Goal: Task Accomplishment & Management: Manage account settings

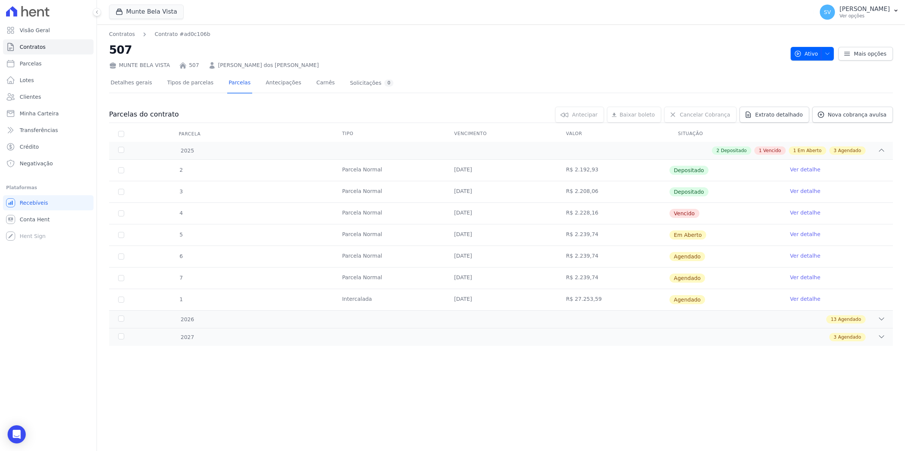
click at [802, 212] on link "Ver detalhe" at bounding box center [805, 213] width 30 height 8
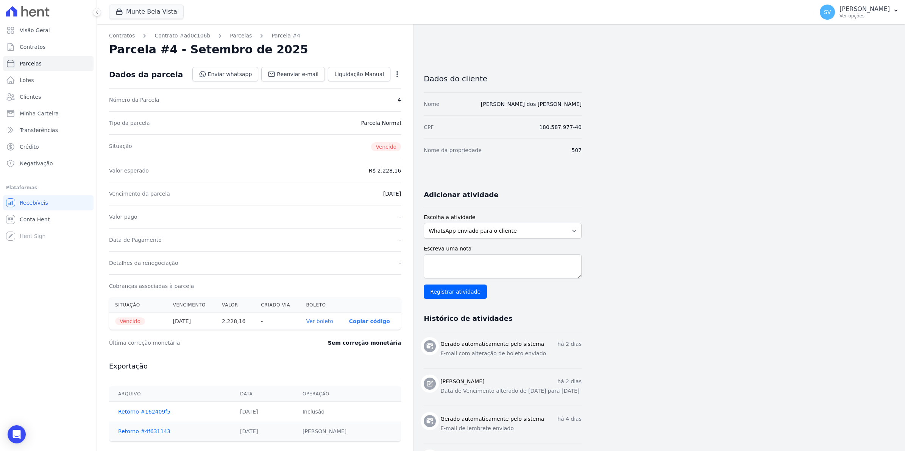
click at [395, 72] on icon "button" at bounding box center [398, 74] width 8 height 8
click at [350, 86] on link "Alterar" at bounding box center [364, 85] width 67 height 14
click at [350, 194] on input "[DATE]" at bounding box center [371, 193] width 60 height 16
type input "[DATE]"
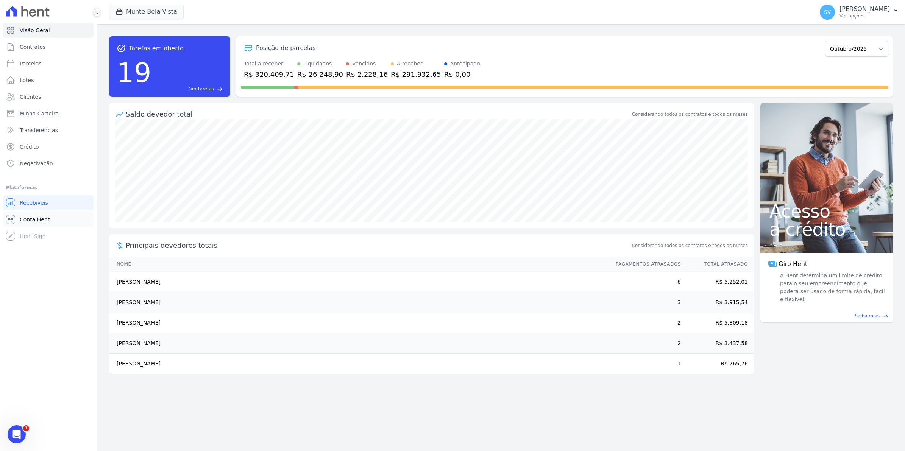
click at [34, 216] on span "Conta Hent" at bounding box center [35, 220] width 30 height 8
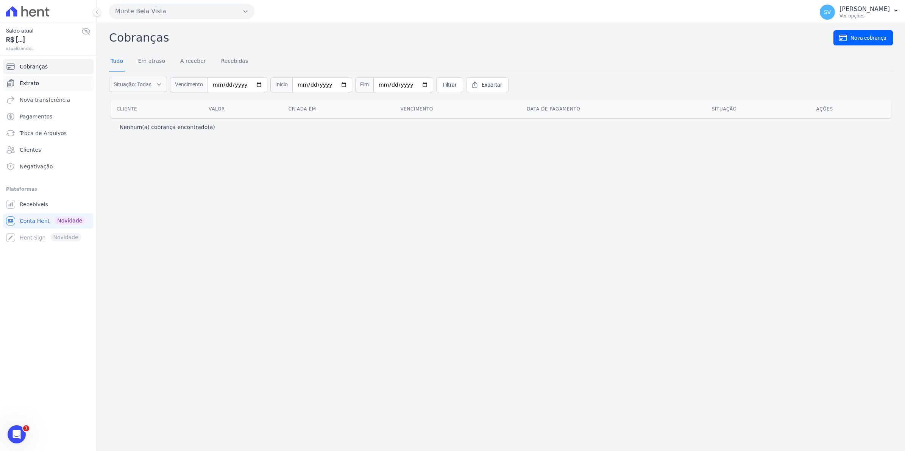
click at [36, 78] on link "Extrato" at bounding box center [48, 83] width 91 height 15
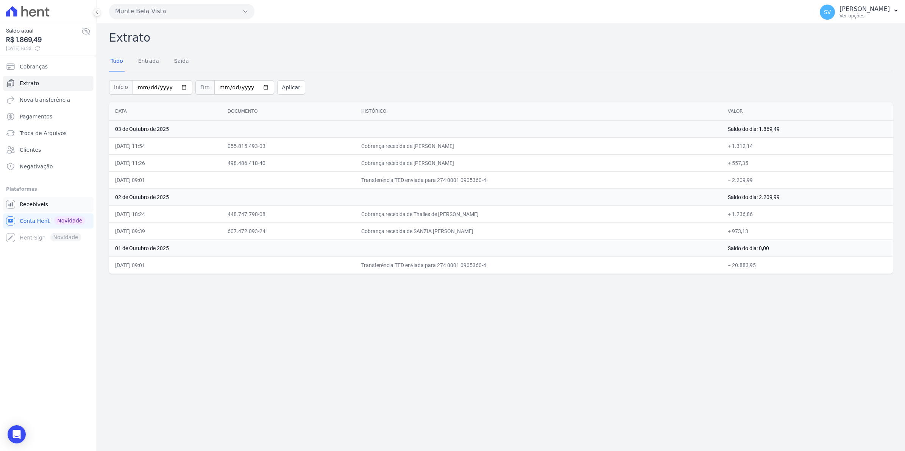
click at [33, 207] on span "Recebíveis" at bounding box center [34, 205] width 28 height 8
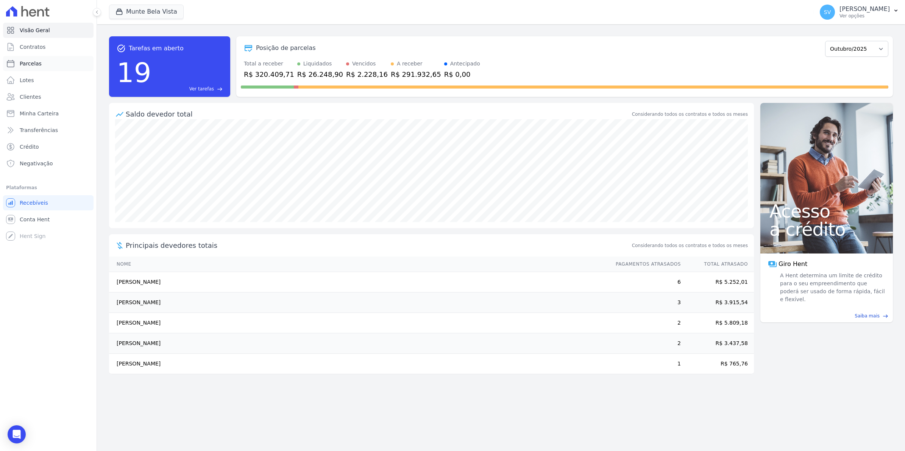
click at [40, 65] on link "Parcelas" at bounding box center [48, 63] width 91 height 15
select select
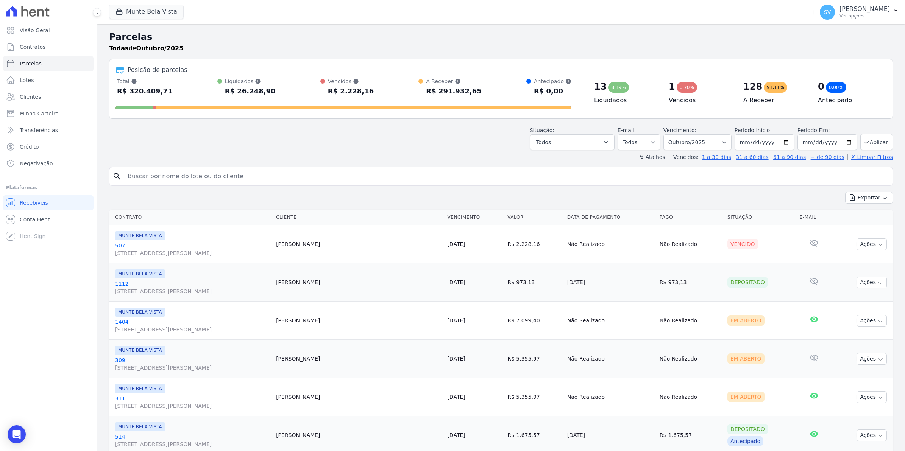
click at [158, 178] on input "search" at bounding box center [506, 176] width 767 height 15
type input "julia"
select select
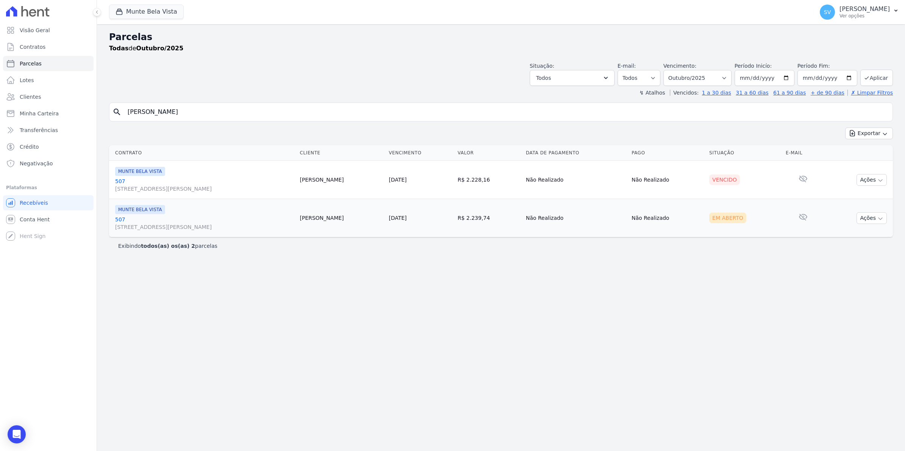
click at [123, 183] on link "507 Avenida Brigadeiro Faria Lima, 1306, 4 andar, Pinheiros" at bounding box center [204, 185] width 179 height 15
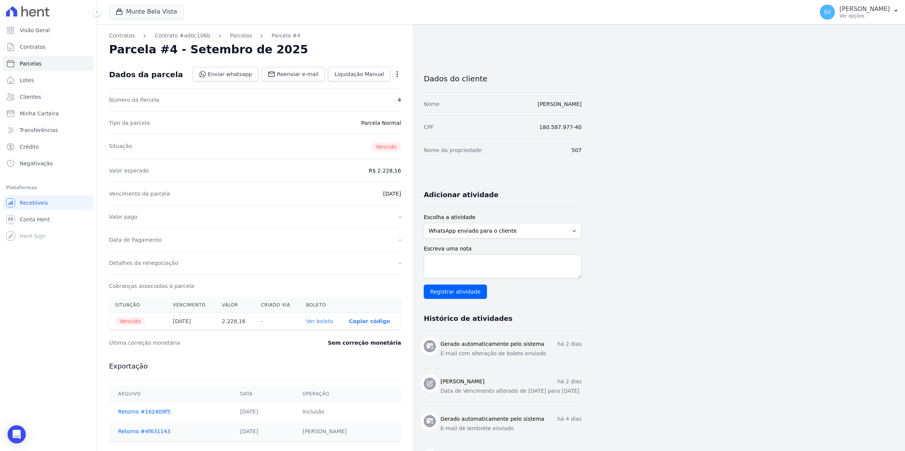
click at [393, 75] on div "Open options Alterar Cancelar Cobrança Cancelar boleto Você está prestes a canc…" at bounding box center [395, 75] width 11 height 13
click at [396, 76] on icon "button" at bounding box center [398, 74] width 8 height 8
click at [357, 81] on link "Alterar" at bounding box center [364, 85] width 67 height 14
click at [353, 192] on input "[DATE]" at bounding box center [371, 193] width 60 height 16
type input "[DATE]"
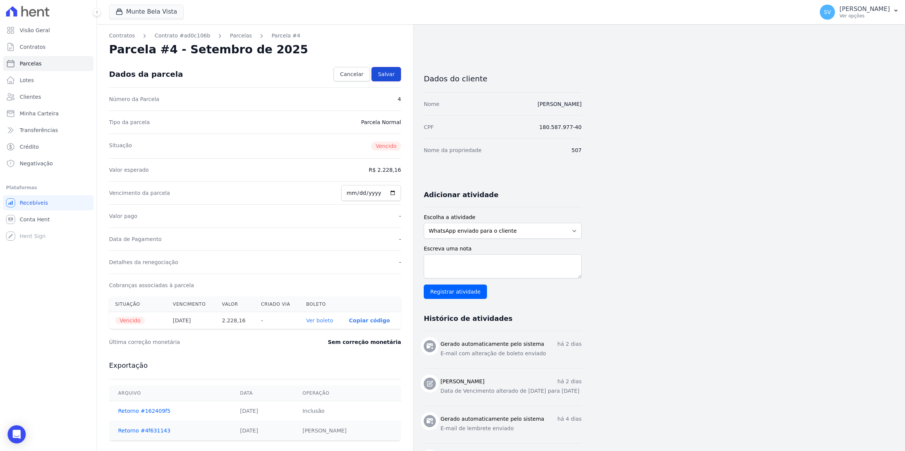
click at [387, 78] on span "Salvar" at bounding box center [386, 74] width 17 height 8
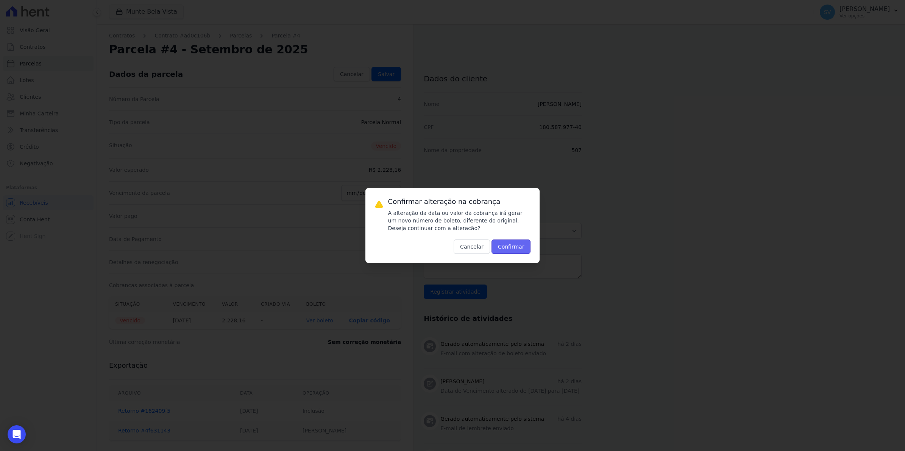
click at [508, 248] on button "Confirmar" at bounding box center [511, 247] width 39 height 14
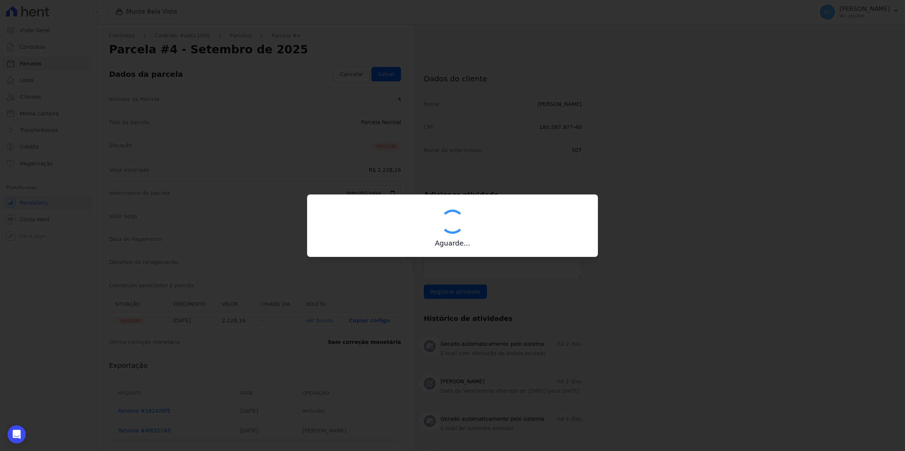
type input "00190000090335103300000668397177612200000222816"
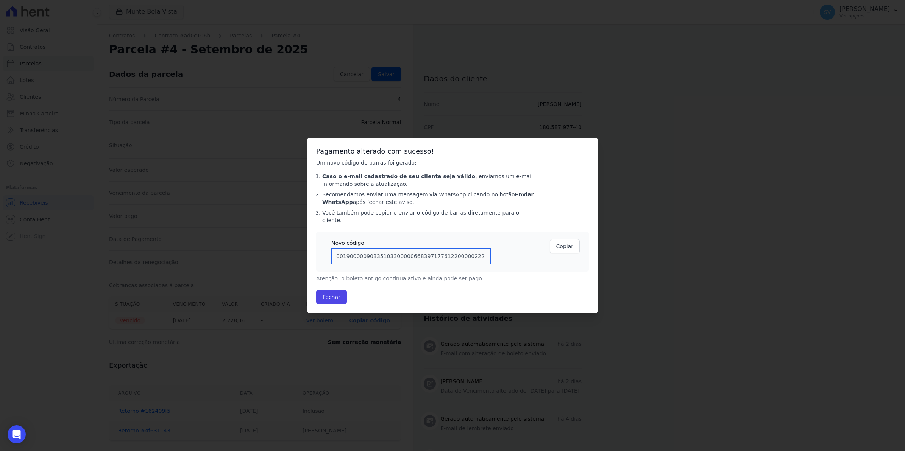
drag, startPoint x: 481, startPoint y: 255, endPoint x: 69, endPoint y: 259, distance: 412.5
click at [69, 259] on div "Confirmar alteração na cobrança A alteração da data ou valor da cobrança irá ge…" at bounding box center [452, 225] width 905 height 451
click at [332, 293] on button "Fechar" at bounding box center [331, 297] width 31 height 14
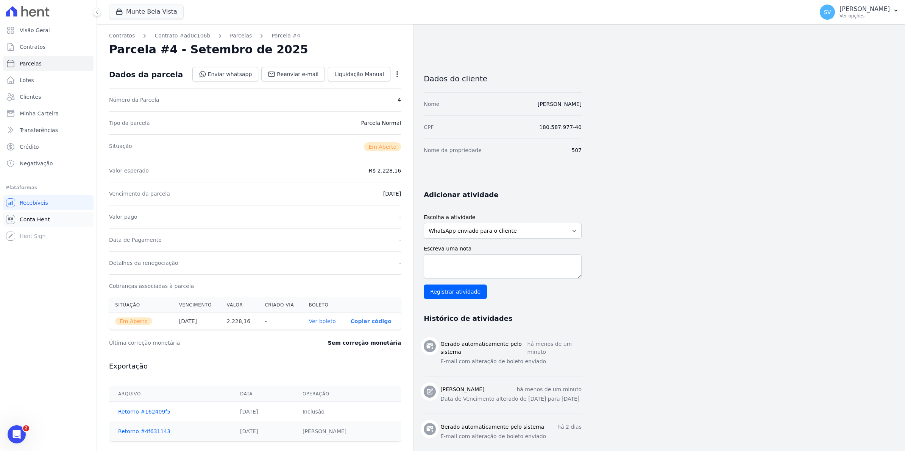
click at [38, 216] on span "Conta Hent" at bounding box center [35, 220] width 30 height 8
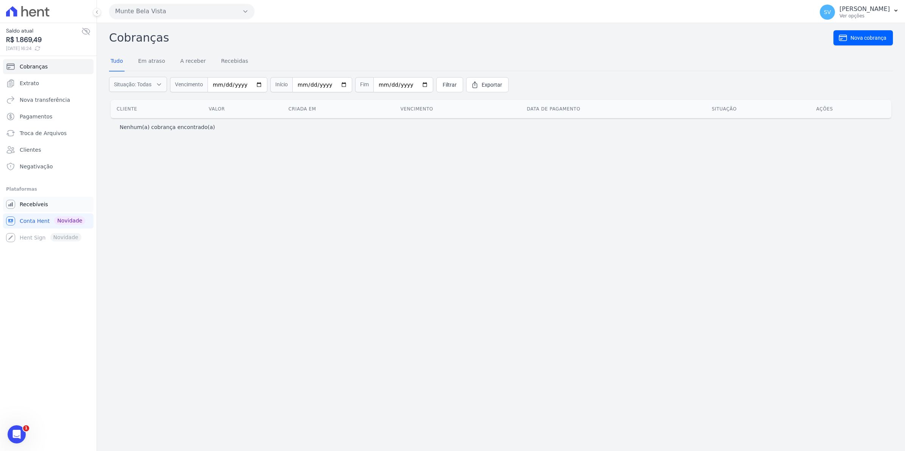
click at [38, 205] on span "Recebíveis" at bounding box center [34, 205] width 28 height 8
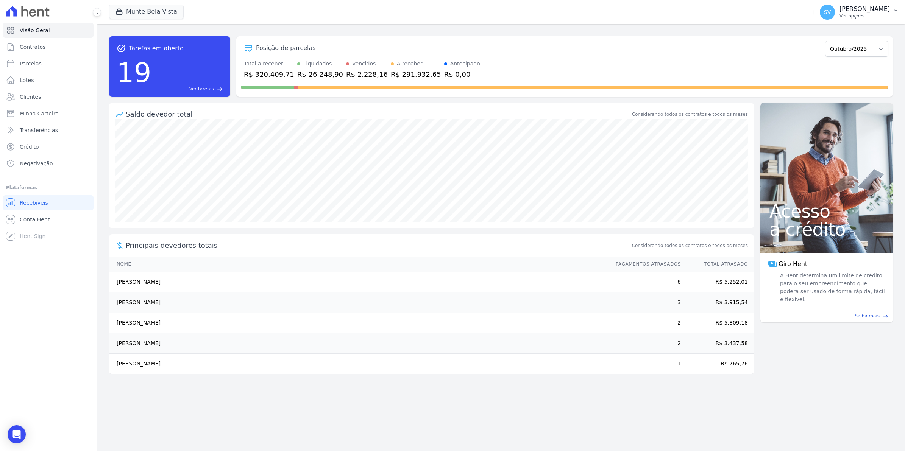
click at [835, 14] on span "SV" at bounding box center [827, 12] width 15 height 15
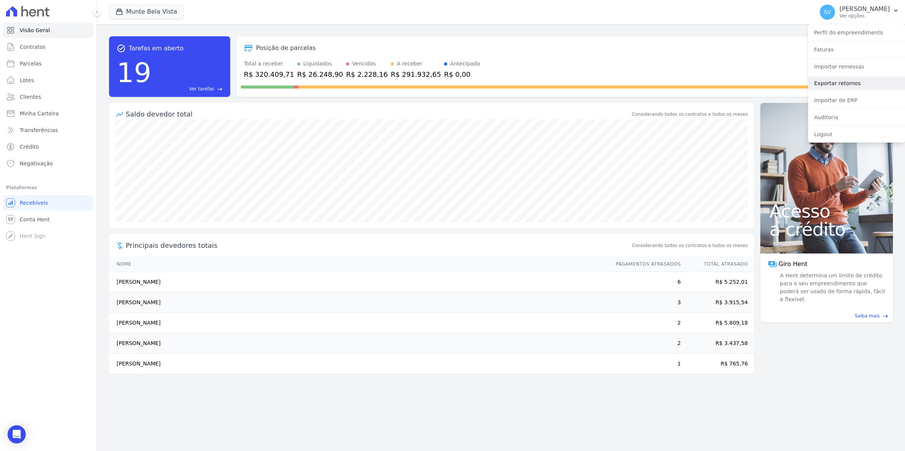
click at [831, 84] on link "Exportar retornos" at bounding box center [856, 84] width 97 height 14
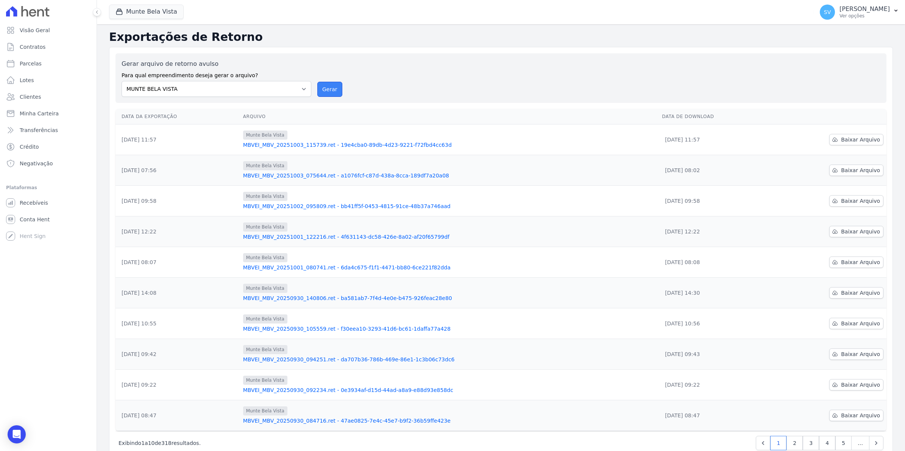
click at [329, 92] on button "Gerar" at bounding box center [329, 89] width 25 height 15
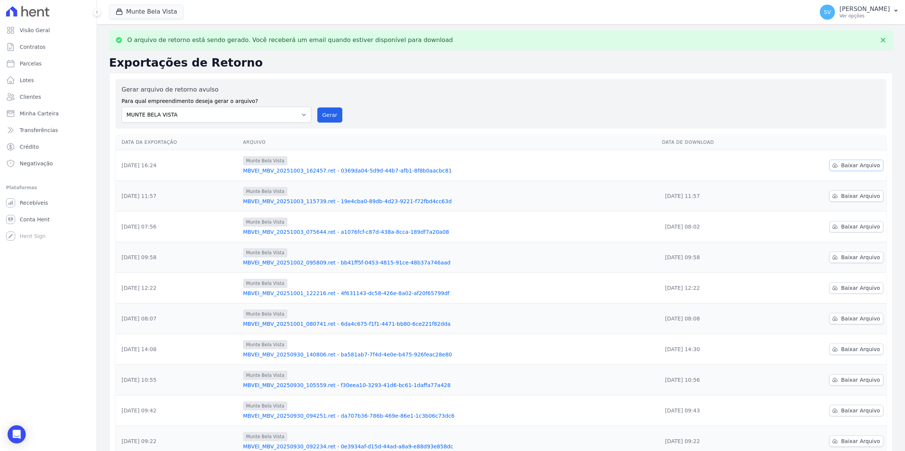
click at [848, 165] on span "Baixar Arquivo" at bounding box center [860, 166] width 39 height 8
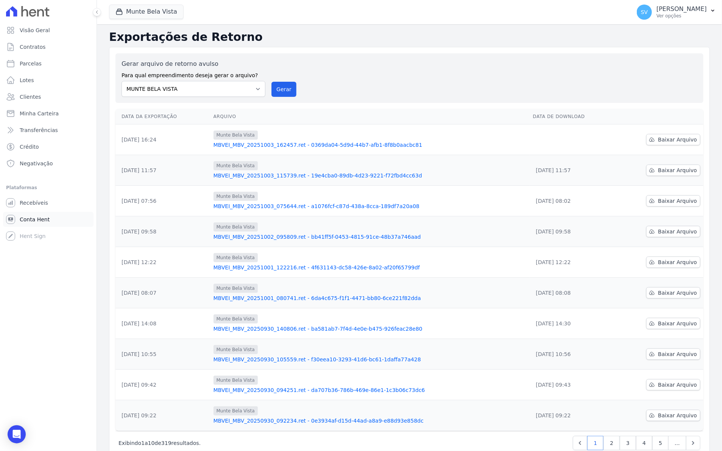
click at [34, 220] on span "Conta Hent" at bounding box center [35, 220] width 30 height 8
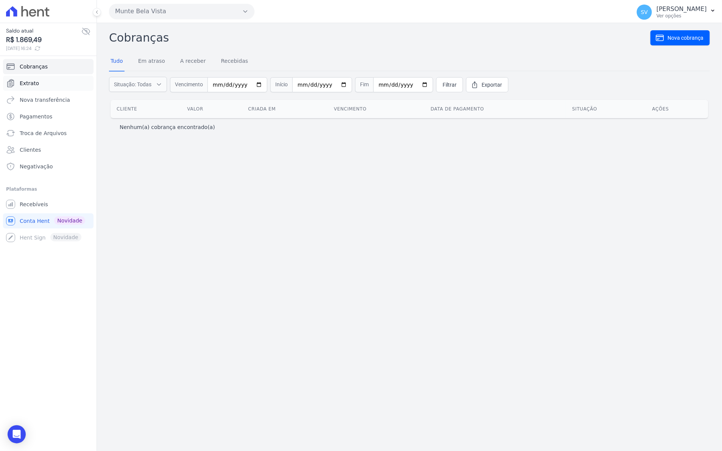
drag, startPoint x: 30, startPoint y: 86, endPoint x: 41, endPoint y: 87, distance: 10.8
click at [31, 86] on span "Extrato" at bounding box center [29, 84] width 19 height 8
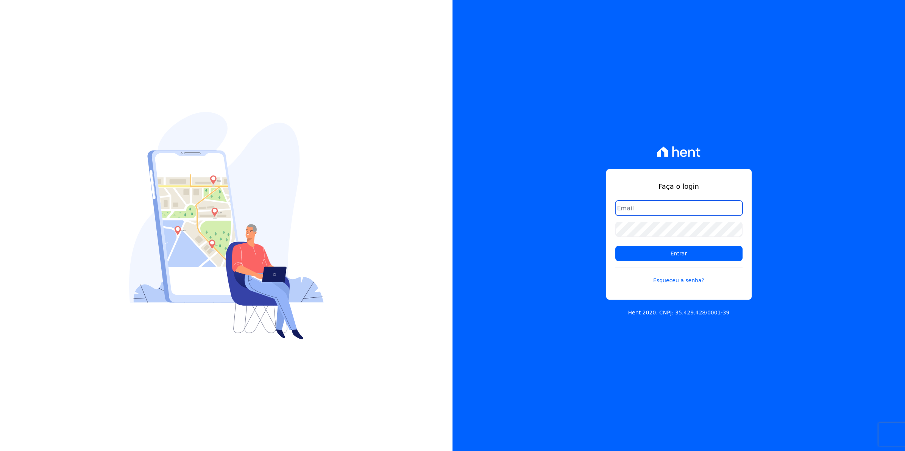
click at [642, 211] on input "email" at bounding box center [678, 208] width 127 height 15
type input "cobranca@munte.com.br"
click at [615, 246] on input "Entrar" at bounding box center [678, 253] width 127 height 15
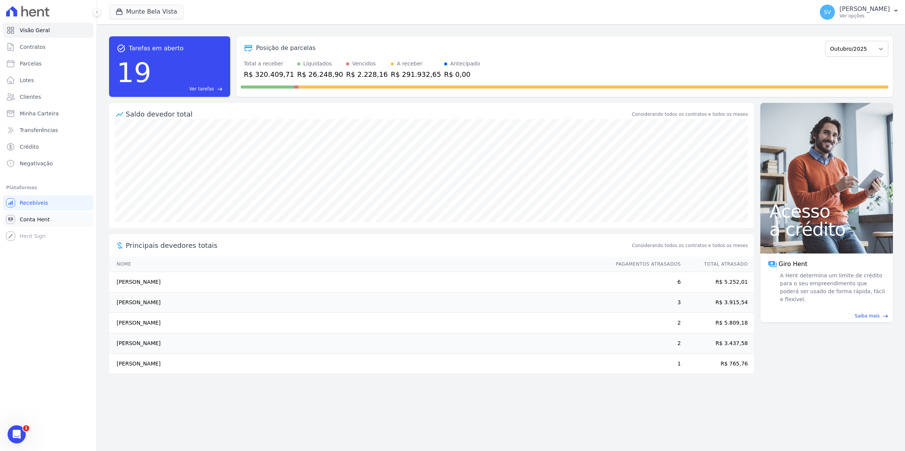
click at [51, 214] on link "Conta Hent" at bounding box center [48, 219] width 91 height 15
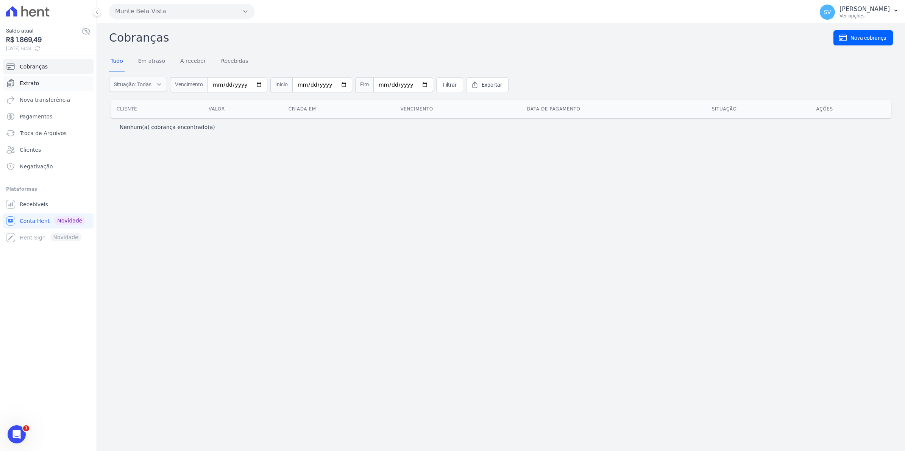
click at [31, 86] on span "Extrato" at bounding box center [29, 84] width 19 height 8
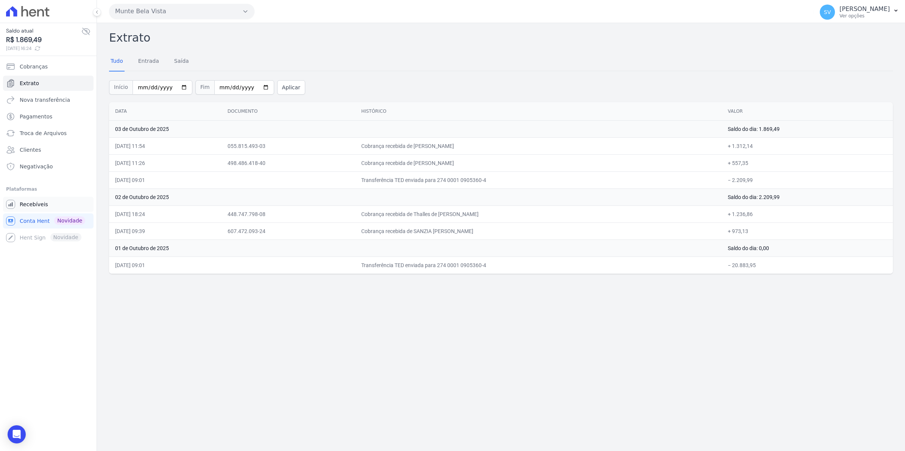
click at [34, 204] on span "Recebíveis" at bounding box center [34, 205] width 28 height 8
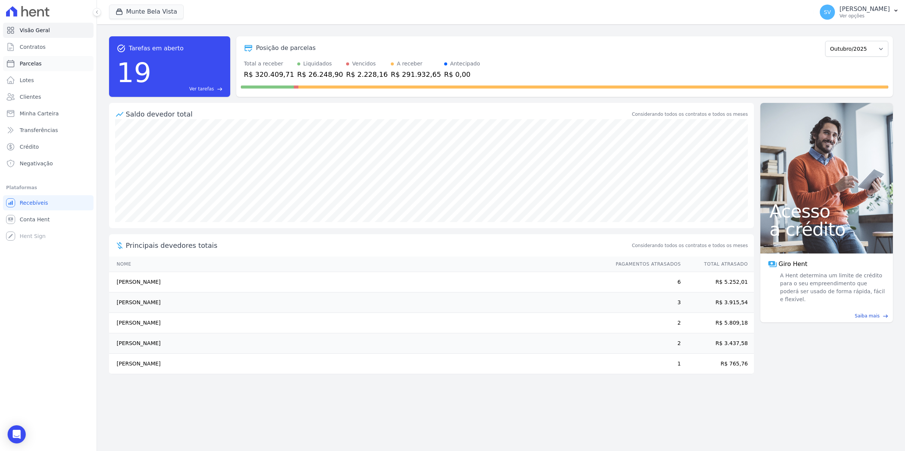
click at [38, 63] on span "Parcelas" at bounding box center [31, 64] width 22 height 8
select select
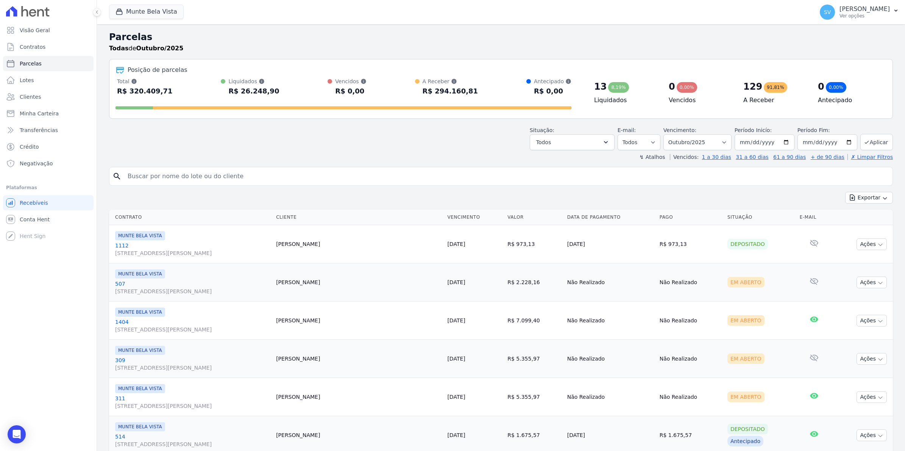
click at [191, 179] on input "search" at bounding box center [506, 176] width 767 height 15
type input "flauzina"
select select
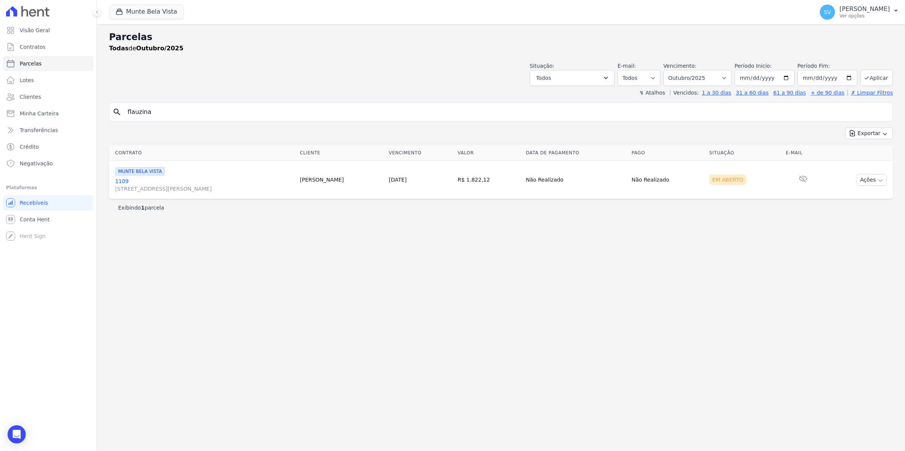
click at [116, 181] on link "[GEOGRAPHIC_DATA][STREET_ADDRESS][PERSON_NAME][GEOGRAPHIC_DATA]" at bounding box center [204, 185] width 179 height 15
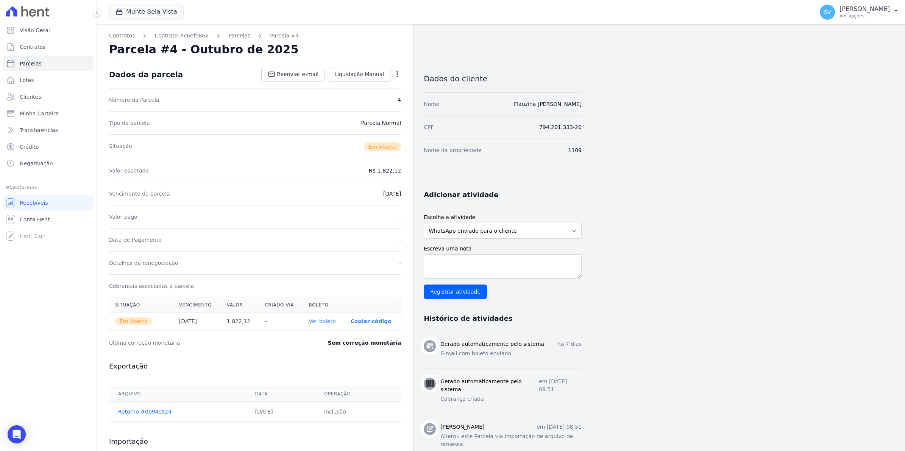
click at [326, 322] on link "Ver boleto" at bounding box center [322, 322] width 27 height 6
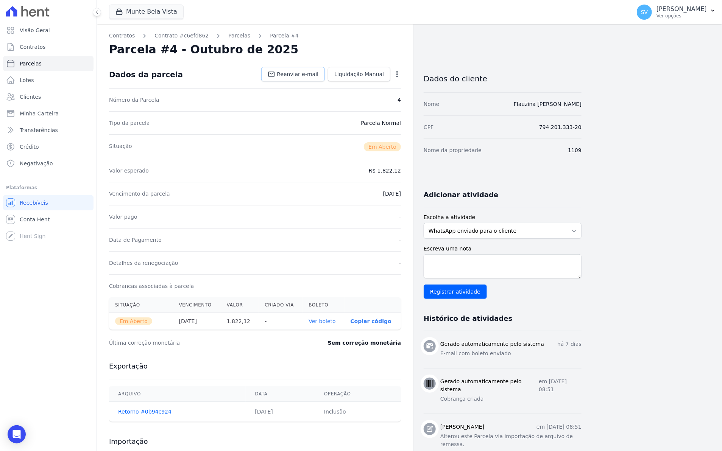
click at [308, 74] on span "Reenviar e-mail" at bounding box center [298, 74] width 42 height 8
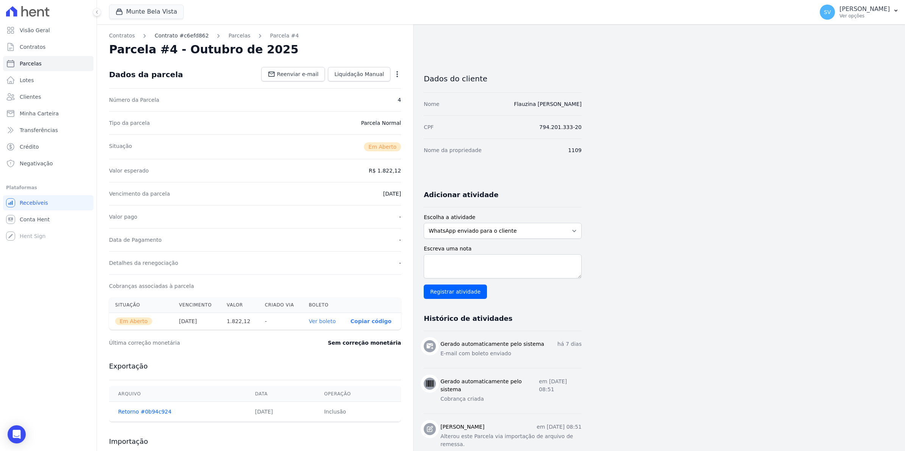
click at [179, 35] on link "Contrato #c6efd862" at bounding box center [182, 36] width 54 height 8
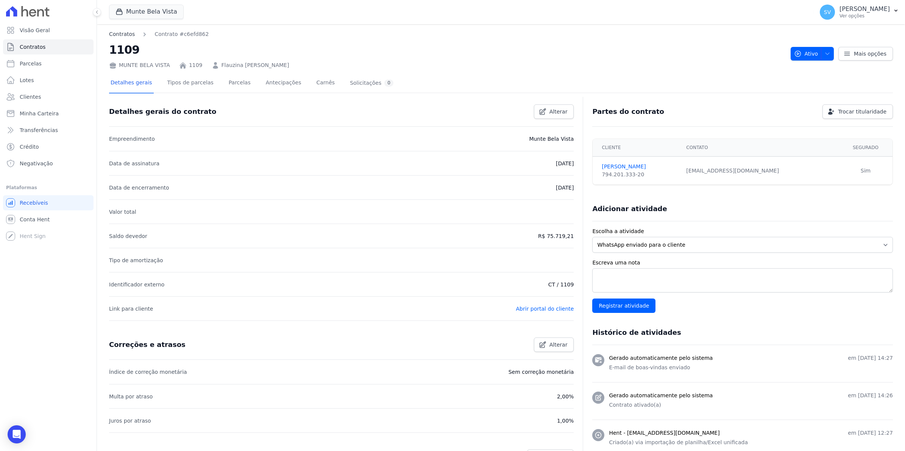
click at [129, 35] on link "Contratos" at bounding box center [122, 34] width 26 height 8
